Goal: Task Accomplishment & Management: Manage account settings

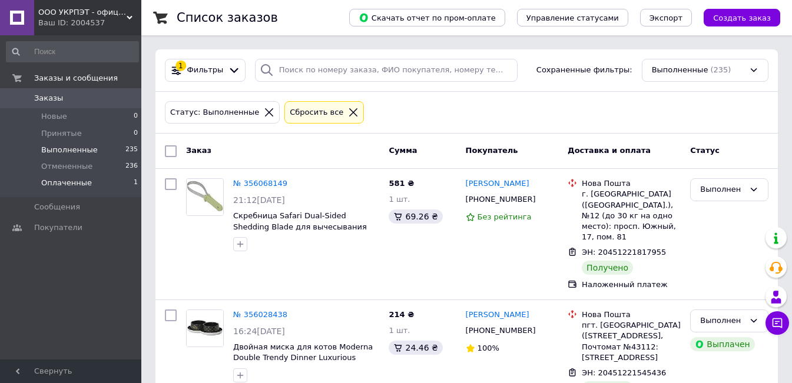
click at [64, 183] on span "Оплаченные" at bounding box center [66, 183] width 51 height 11
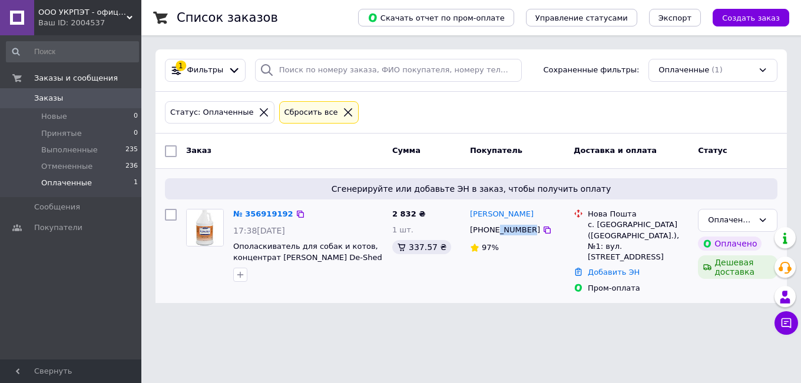
drag, startPoint x: 523, startPoint y: 229, endPoint x: 497, endPoint y: 229, distance: 25.9
click at [497, 229] on div "[PHONE_NUMBER]" at bounding box center [505, 230] width 75 height 15
copy div "5884338"
click at [529, 250] on div "97%" at bounding box center [517, 248] width 94 height 11
drag, startPoint x: 523, startPoint y: 230, endPoint x: 484, endPoint y: 227, distance: 39.6
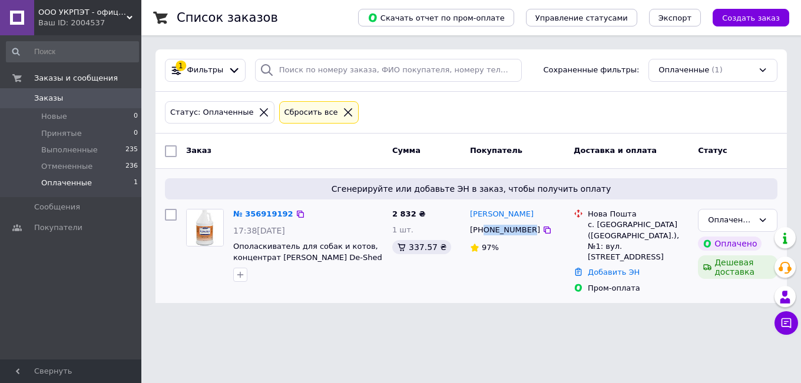
click at [484, 227] on div "+380505884338" at bounding box center [505, 230] width 75 height 15
copy div "0505884338"
click at [276, 216] on link "№ 356919192" at bounding box center [263, 214] width 60 height 9
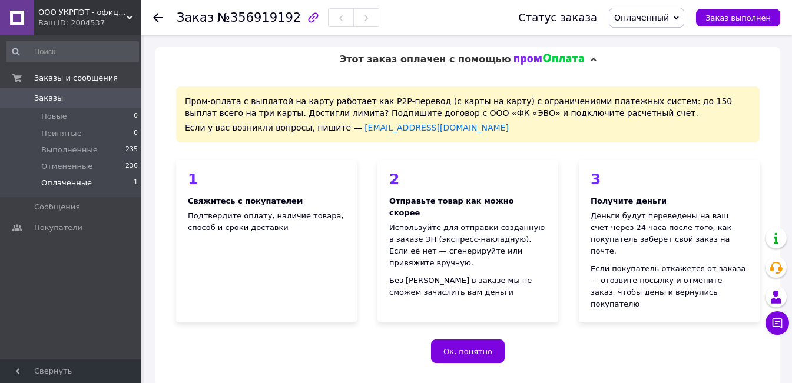
click at [76, 183] on span "Оплаченные" at bounding box center [66, 183] width 51 height 11
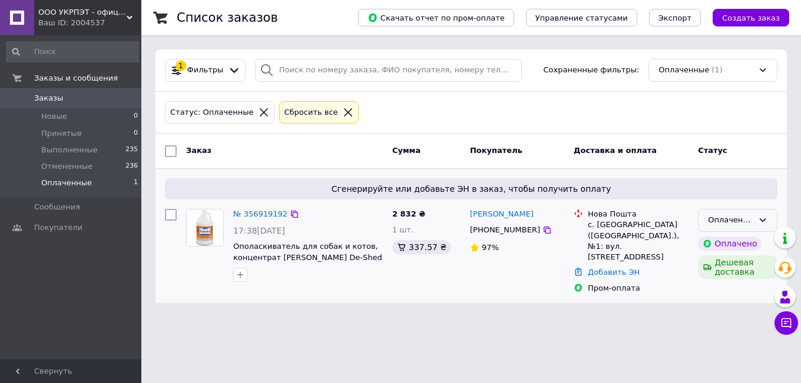
click at [747, 220] on div "Оплаченный" at bounding box center [730, 220] width 45 height 12
click at [727, 241] on li "Принят" at bounding box center [737, 245] width 78 height 22
click at [271, 214] on link "№ 356919192" at bounding box center [260, 214] width 54 height 9
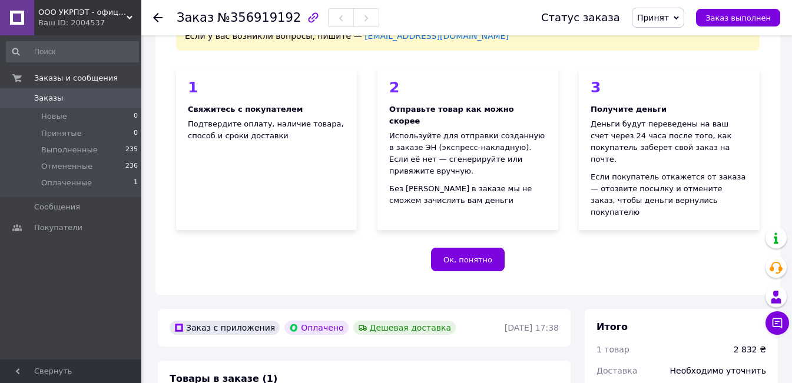
scroll to position [177, 0]
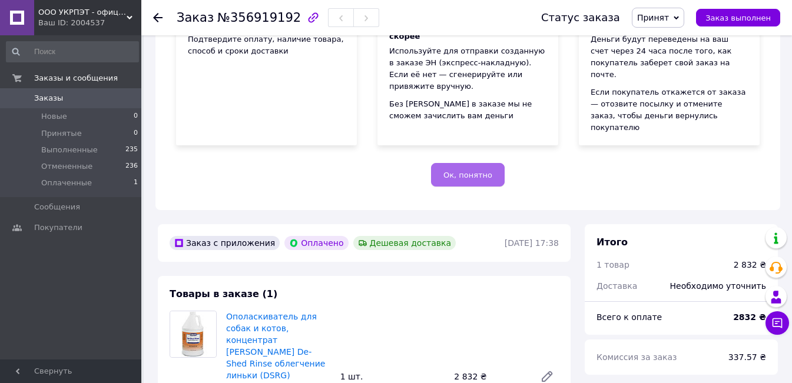
click at [456, 163] on button "Ок, понятно" at bounding box center [468, 175] width 74 height 24
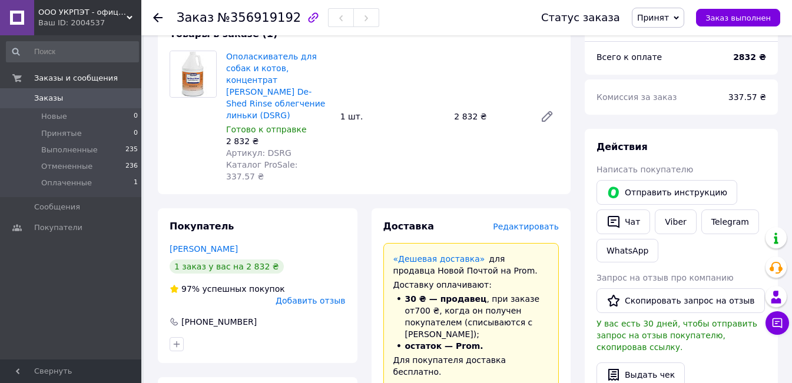
scroll to position [59, 0]
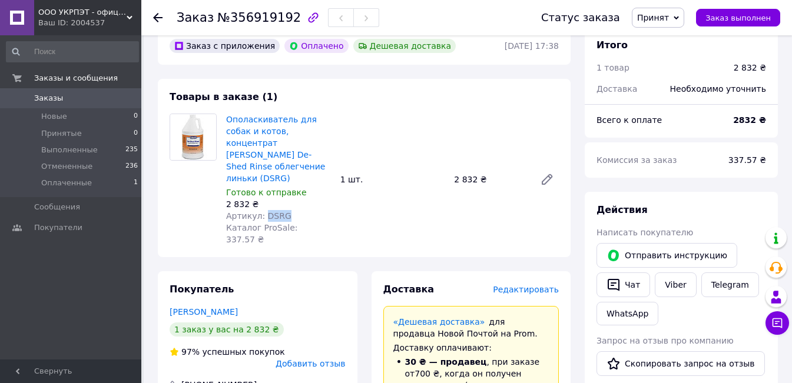
drag, startPoint x: 286, startPoint y: 193, endPoint x: 261, endPoint y: 191, distance: 25.3
click at [261, 210] on div "Артикул: DSRG" at bounding box center [278, 216] width 105 height 12
copy span "DSRG"
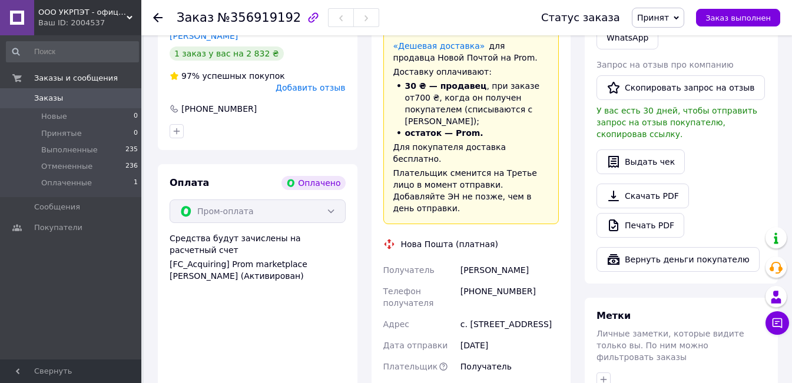
scroll to position [412, 0]
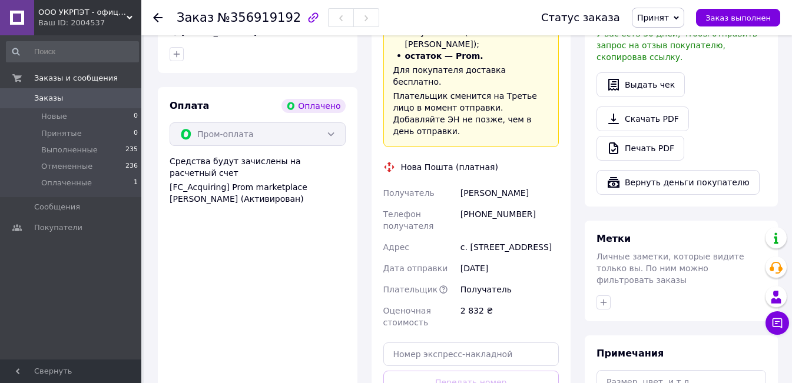
drag, startPoint x: 460, startPoint y: 177, endPoint x: 500, endPoint y: 190, distance: 41.5
click at [500, 237] on div "с. Подгорцы (Киевская обл.), №1: ул. Днепровское шоссе, 9б" at bounding box center [509, 247] width 103 height 21
copy div "с. Подгорцы (Киевская обл.), №1:"
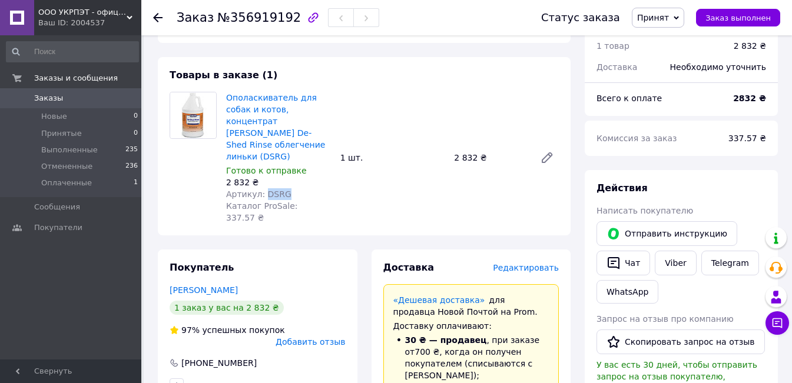
scroll to position [0, 0]
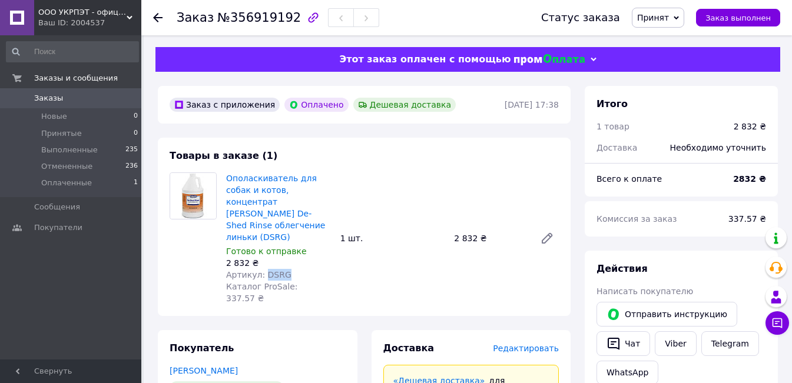
click at [309, 14] on icon "button" at bounding box center [314, 17] width 10 height 10
drag, startPoint x: 284, startPoint y: 19, endPoint x: 223, endPoint y: 19, distance: 60.6
click at [223, 19] on span "№356919192" at bounding box center [259, 18] width 84 height 14
copy span "356919192"
click at [84, 185] on span "Оплаченные" at bounding box center [66, 183] width 51 height 11
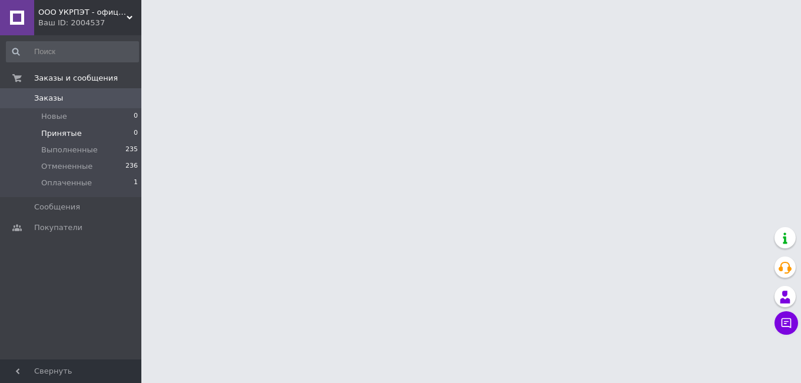
click at [72, 130] on span "Принятые" at bounding box center [61, 133] width 41 height 11
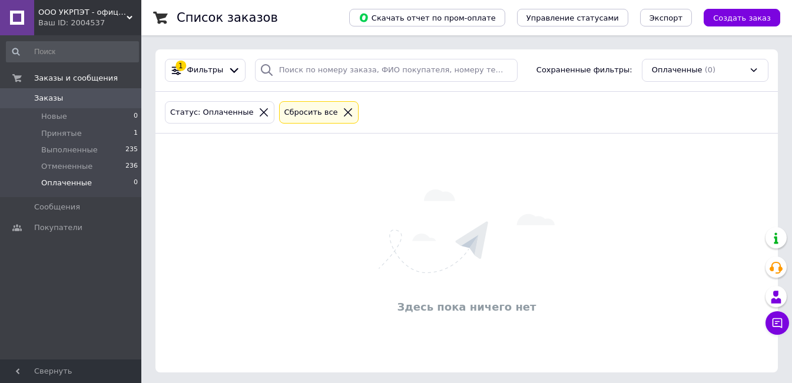
click at [344, 115] on icon at bounding box center [348, 112] width 8 height 8
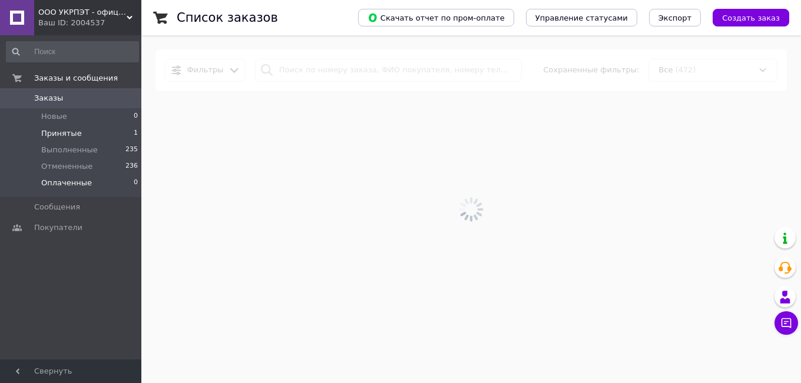
click at [73, 130] on span "Принятые" at bounding box center [61, 133] width 41 height 11
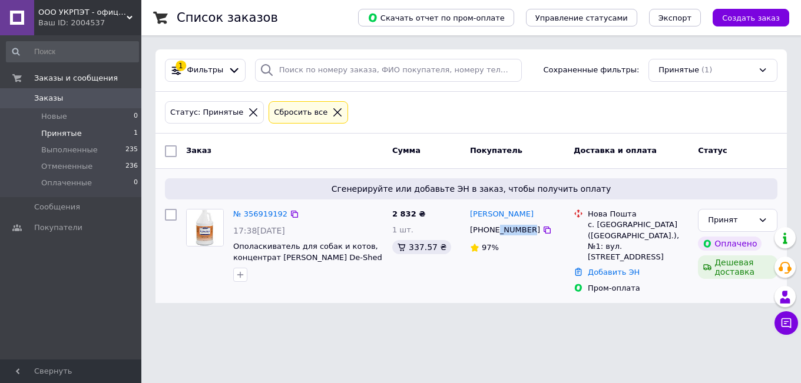
drag, startPoint x: 523, startPoint y: 230, endPoint x: 495, endPoint y: 228, distance: 28.3
click at [495, 228] on div "+380505884338" at bounding box center [505, 230] width 75 height 15
copy div "5884338"
click at [405, 317] on html "ООО УКРПЭТ - официальный дистрибьютор Ваш ID: 2004537 Сайт ООО УКРПЭТ - официал…" at bounding box center [400, 158] width 801 height 317
